Goal: Book appointment/travel/reservation

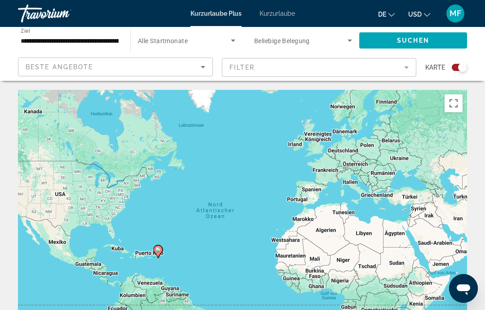
click at [98, 37] on input "**********" at bounding box center [70, 40] width 98 height 11
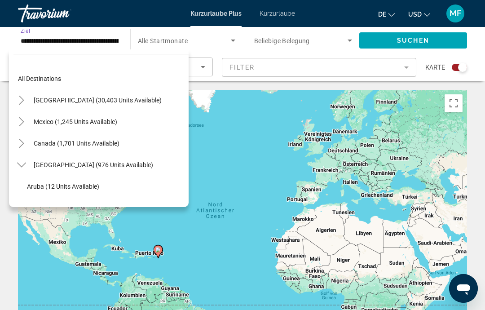
scroll to position [161, 0]
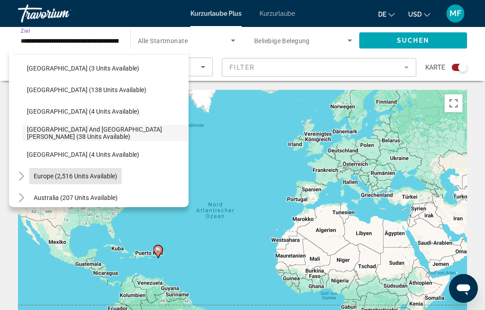
click at [90, 179] on span "Europe (2,516 units available)" at bounding box center [75, 175] width 83 height 7
type input "**********"
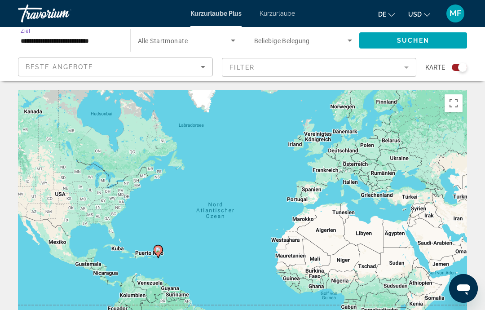
click at [415, 41] on font "Suchen" at bounding box center [413, 40] width 32 height 7
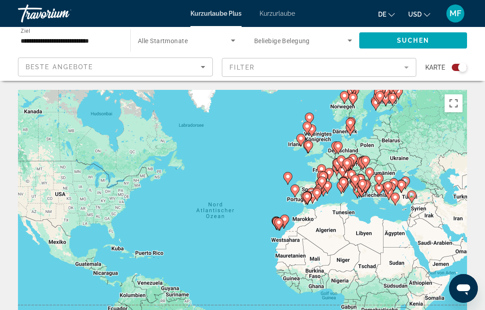
click at [455, 64] on div "Such-Widget" at bounding box center [458, 67] width 15 height 7
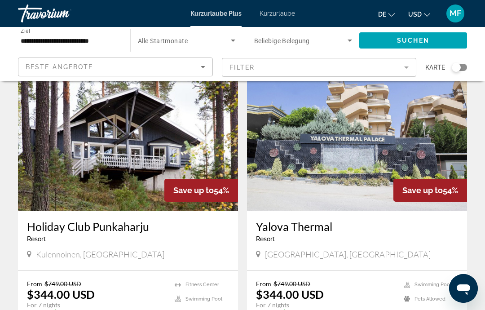
scroll to position [54, 0]
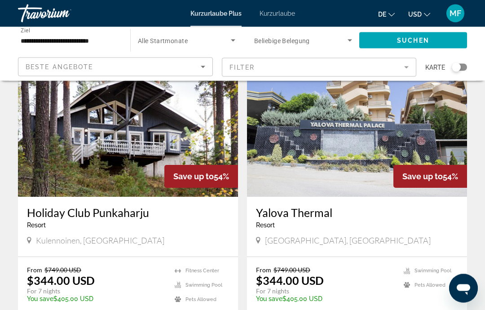
click at [376, 126] on img "Hauptinhalt" at bounding box center [357, 125] width 220 height 144
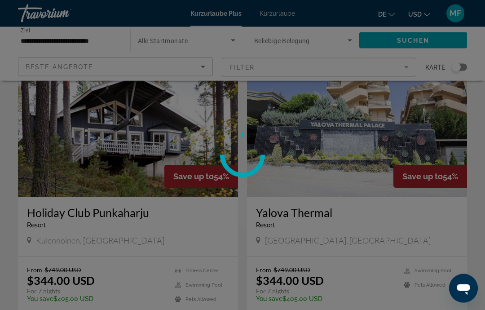
scroll to position [59, 0]
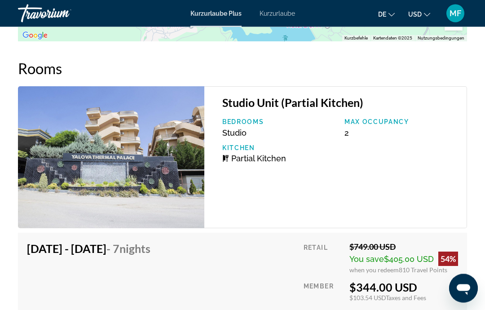
scroll to position [1641, 0]
click at [249, 154] on span "Partial Kitchen" at bounding box center [258, 158] width 55 height 9
click at [240, 128] on span "Studio" at bounding box center [234, 132] width 24 height 9
click at [380, 105] on div "Studio Unit (Partial Kitchen) Bedrooms Studio Max Occupancy 2 Kitchen Partial K…" at bounding box center [335, 158] width 262 height 142
click at [140, 148] on img "Hauptinhalt" at bounding box center [111, 158] width 186 height 142
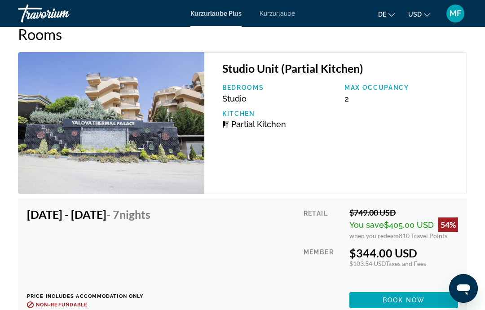
scroll to position [1767, 0]
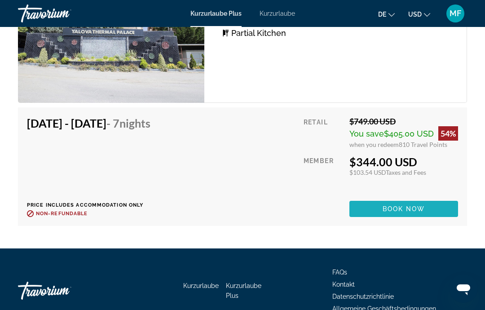
click at [406, 205] on span "Book now" at bounding box center [403, 208] width 43 height 7
